Goal: Information Seeking & Learning: Learn about a topic

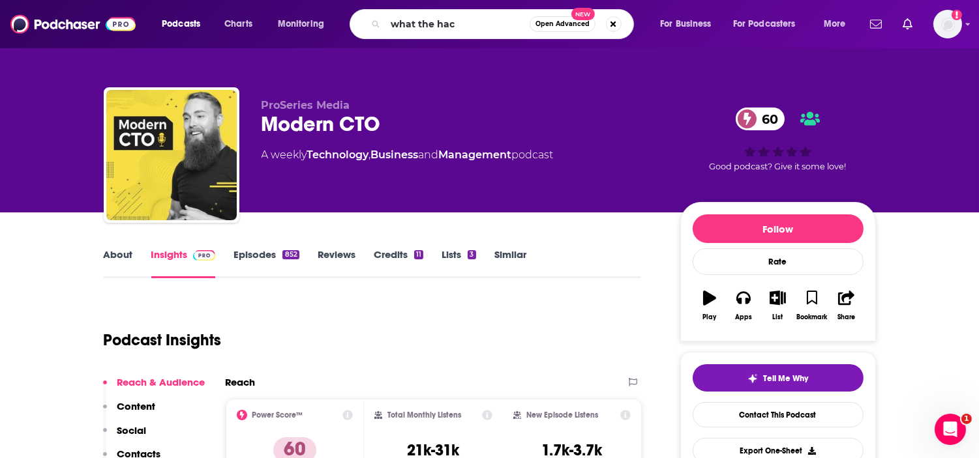
type input "what the hack"
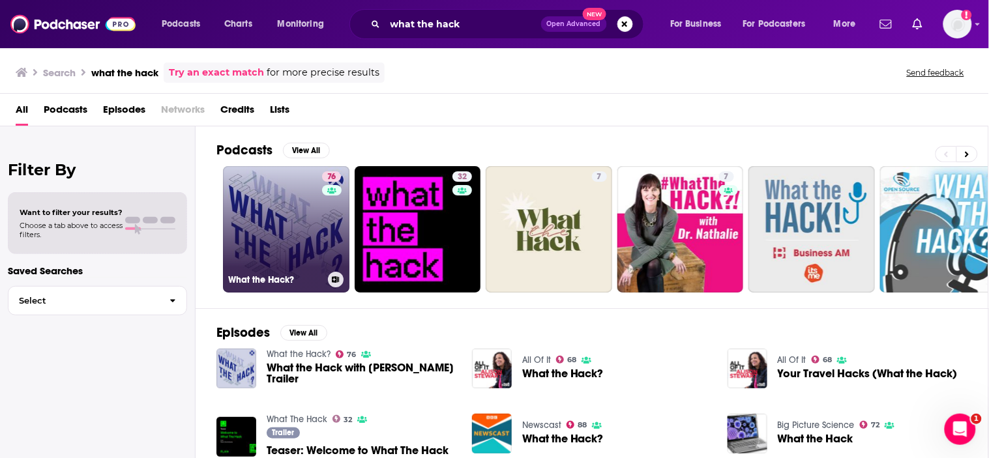
click at [290, 207] on link "76 What the Hack?" at bounding box center [286, 229] width 127 height 127
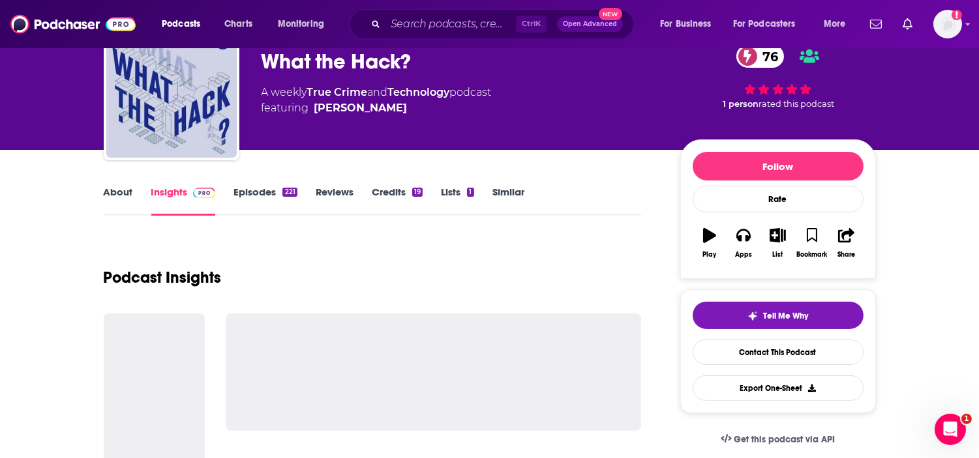
scroll to position [145, 0]
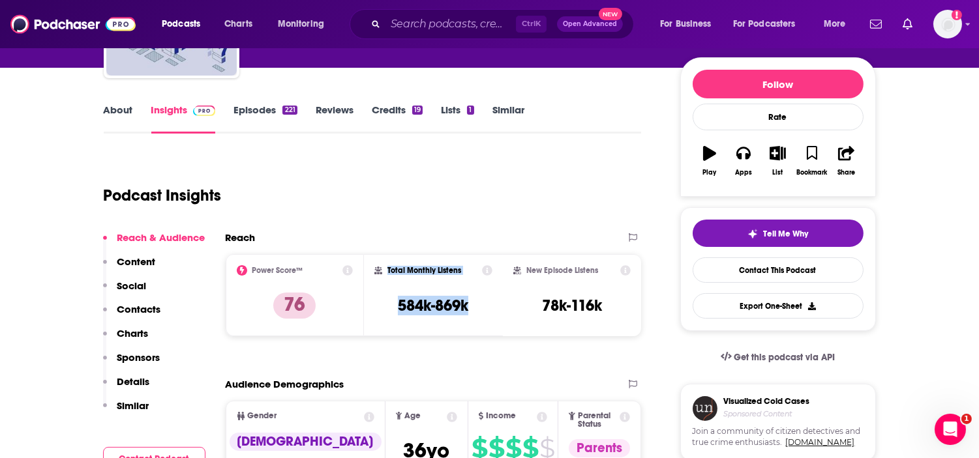
drag, startPoint x: 477, startPoint y: 306, endPoint x: 388, endPoint y: 263, distance: 98.9
click at [388, 263] on div "Total Monthly Listens 584k-869k" at bounding box center [433, 295] width 139 height 82
copy div "Total Monthly Listens 584k-869k"
